Goal: Information Seeking & Learning: Learn about a topic

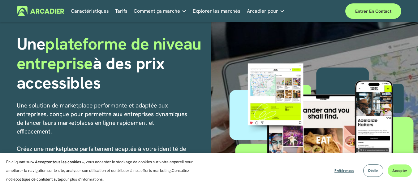
scroll to position [29, 0]
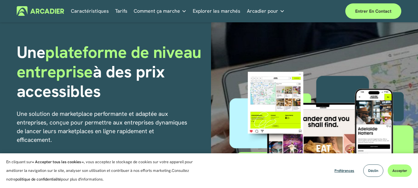
click at [121, 11] on font "Tarifs" at bounding box center [121, 11] width 12 height 7
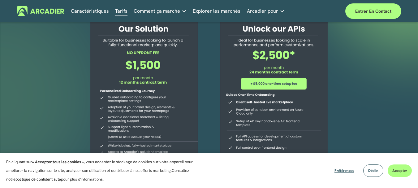
scroll to position [57, 0]
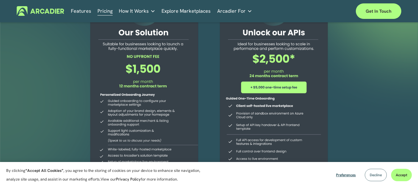
click at [374, 173] on span "Decline" at bounding box center [376, 174] width 12 height 5
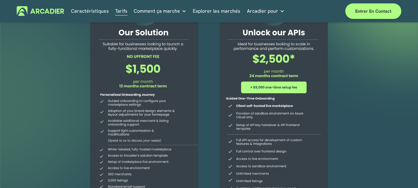
drag, startPoint x: 131, startPoint y: 113, endPoint x: 114, endPoint y: 113, distance: 16.7
click at [116, 113] on div at bounding box center [144, 101] width 125 height 223
click at [114, 113] on div at bounding box center [144, 101] width 125 height 223
drag, startPoint x: 107, startPoint y: 27, endPoint x: 151, endPoint y: 146, distance: 127.1
click at [151, 146] on div at bounding box center [144, 101] width 125 height 223
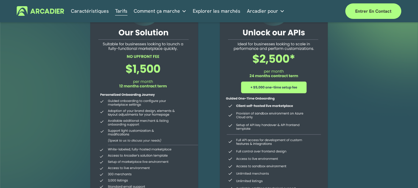
drag, startPoint x: 115, startPoint y: 104, endPoint x: 137, endPoint y: 151, distance: 51.8
click at [137, 151] on div at bounding box center [144, 101] width 125 height 223
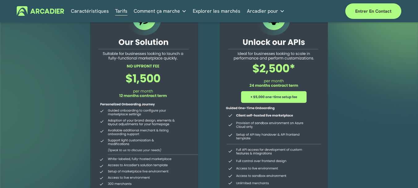
scroll to position [53, 0]
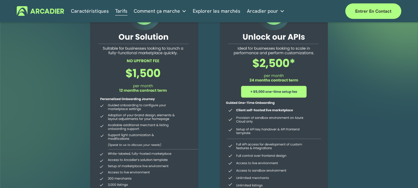
click at [250, 111] on div at bounding box center [274, 105] width 125 height 223
click at [264, 94] on div at bounding box center [274, 105] width 125 height 223
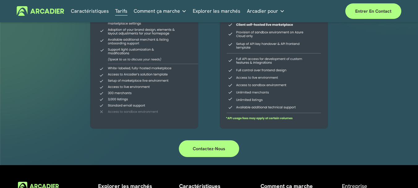
scroll to position [148, 0]
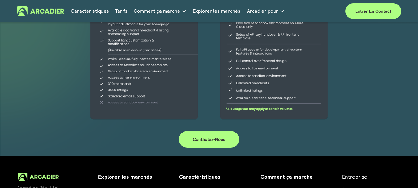
click at [160, 12] on font "Comment ça marche" at bounding box center [157, 11] width 46 height 7
click at [218, 11] on font "Explorer les marchés" at bounding box center [217, 11] width 48 height 7
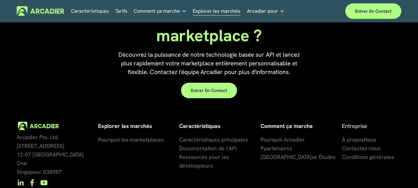
scroll to position [1407, 0]
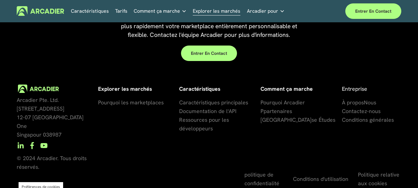
click at [369, 106] on font "Nous" at bounding box center [370, 102] width 12 height 7
